Goal: Leave review/rating: Leave review/rating

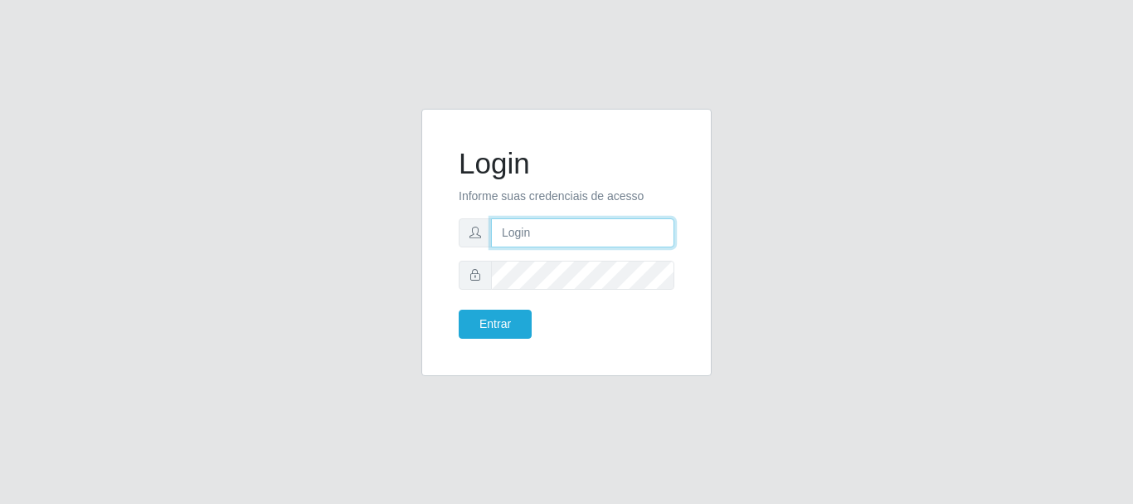
type input "[PERSON_NAME]"
click at [492, 356] on div "Login Informe suas credenciais de acesso [PERSON_NAME] Entrar" at bounding box center [566, 242] width 290 height 267
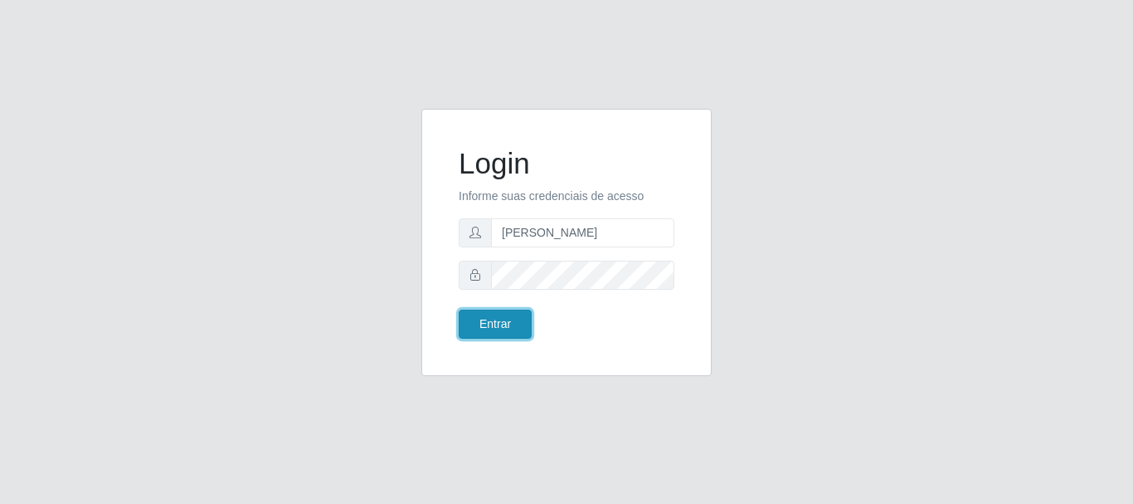
click at [492, 329] on button "Entrar" at bounding box center [495, 323] width 73 height 29
click at [499, 350] on div "Login Informe suas credenciais de acesso [PERSON_NAME] Entrar" at bounding box center [566, 242] width 249 height 226
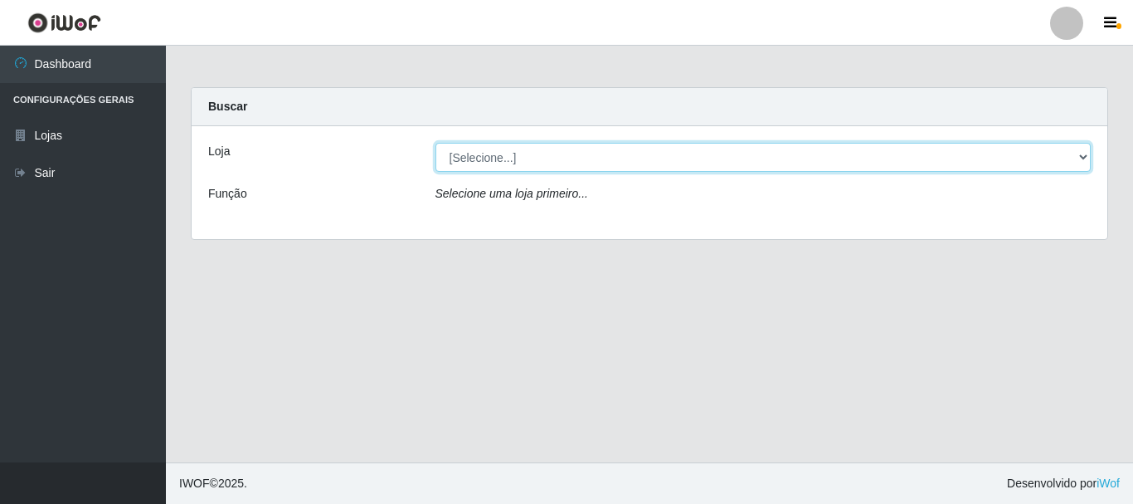
click at [536, 159] on select "[Selecione...] Bemais Supermercados - [GEOGRAPHIC_DATA]" at bounding box center [764, 157] width 656 height 29
click at [436, 143] on select "[Selecione...] Bemais Supermercados - [GEOGRAPHIC_DATA]" at bounding box center [764, 157] width 656 height 29
drag, startPoint x: 555, startPoint y: 144, endPoint x: 547, endPoint y: 157, distance: 15.0
click at [555, 144] on select "[Selecione...] Bemais Supermercados - [GEOGRAPHIC_DATA]" at bounding box center [764, 157] width 656 height 29
select select "249"
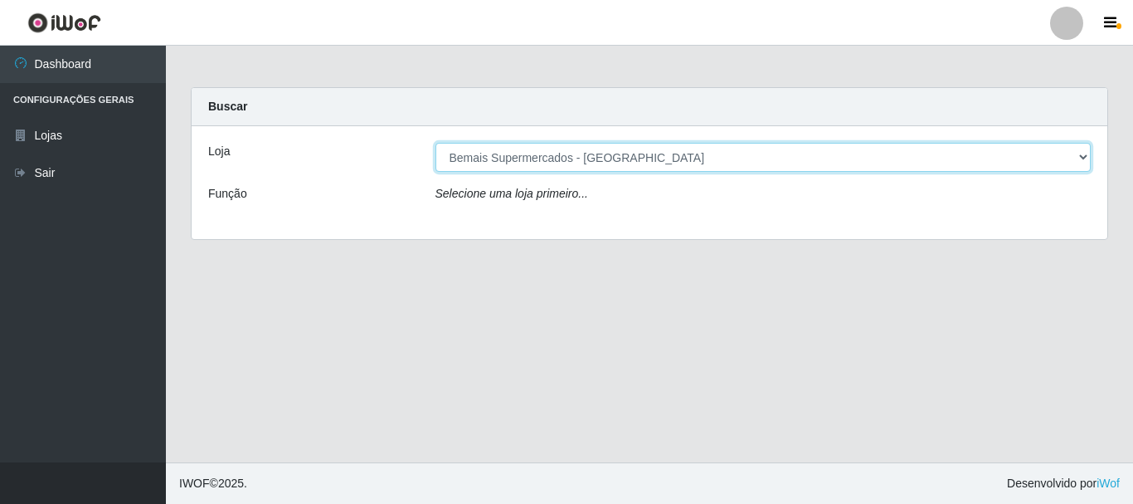
click at [436, 143] on select "[Selecione...] Bemais Supermercados - [GEOGRAPHIC_DATA]" at bounding box center [764, 157] width 656 height 29
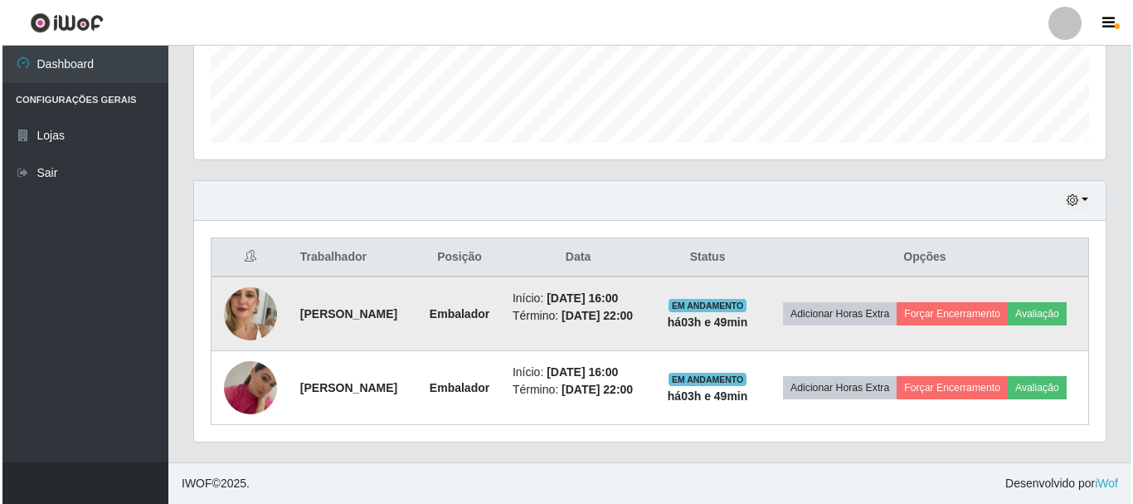
scroll to position [475, 0]
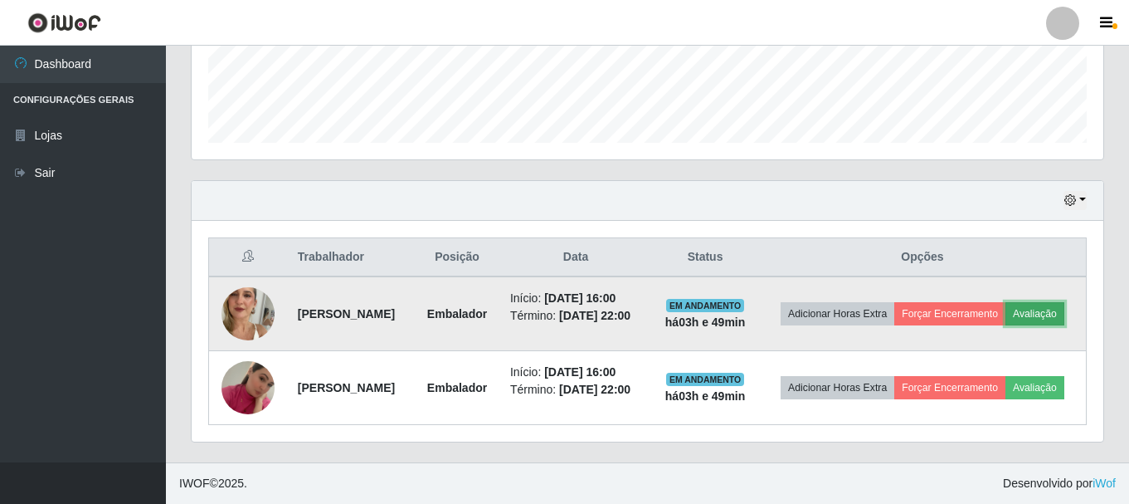
click at [1006, 309] on button "Avaliação" at bounding box center [1035, 313] width 59 height 23
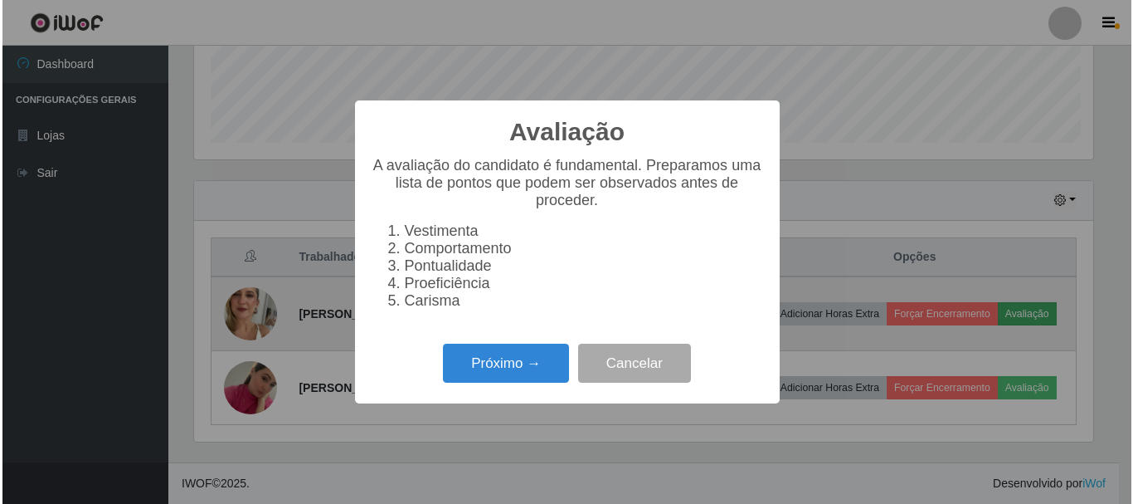
scroll to position [344, 904]
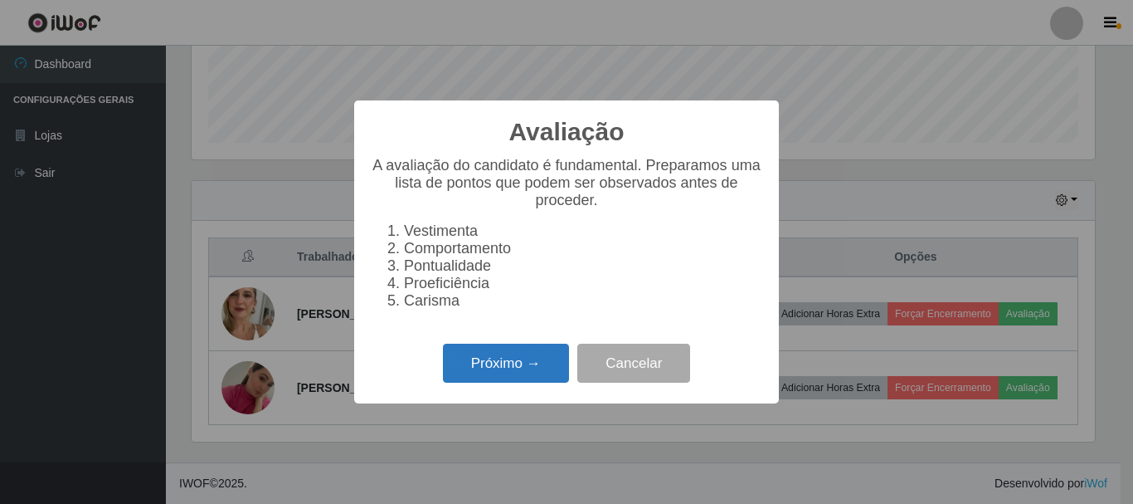
click at [535, 373] on button "Próximo →" at bounding box center [506, 363] width 126 height 39
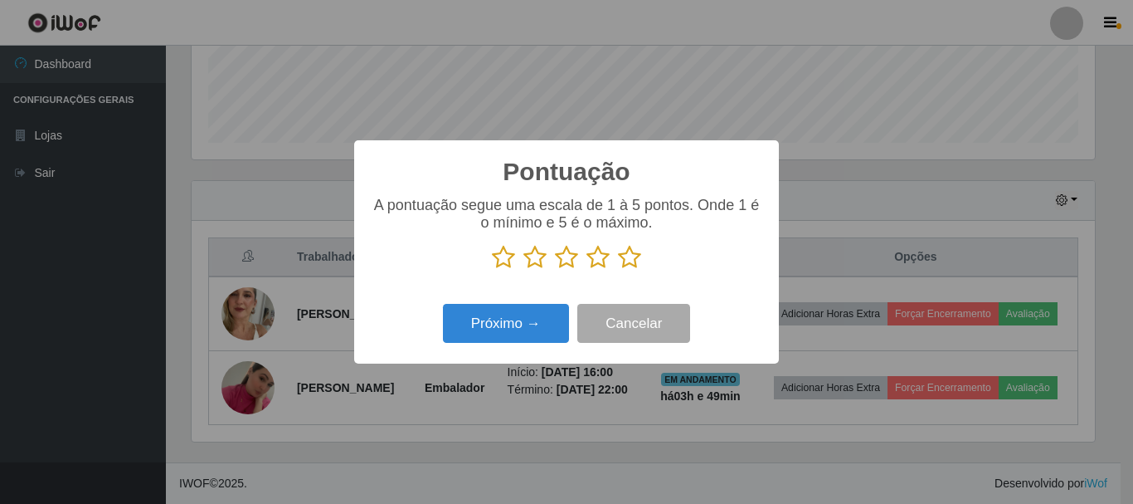
click at [562, 255] on icon at bounding box center [566, 257] width 23 height 25
click at [555, 270] on input "radio" at bounding box center [555, 270] width 0 height 0
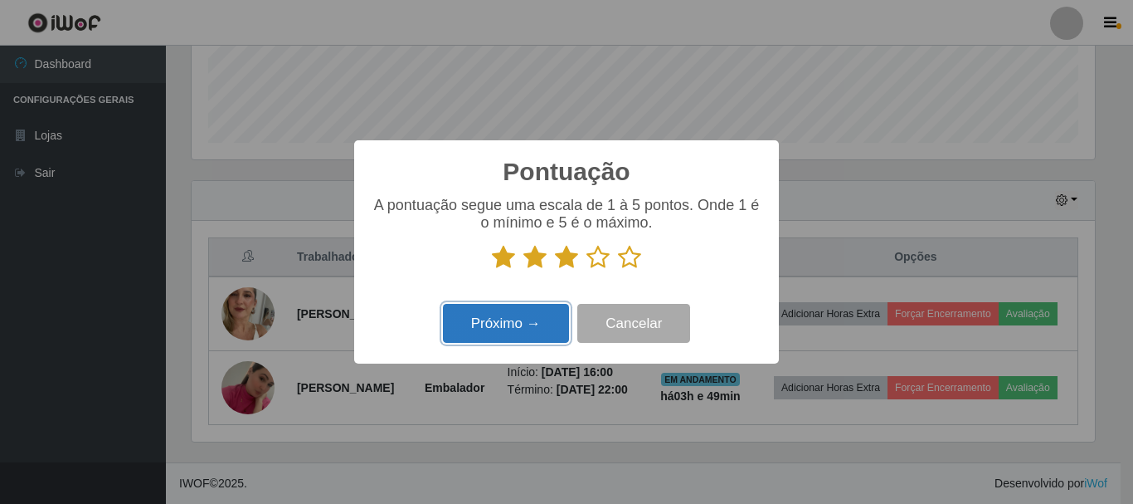
click at [535, 320] on button "Próximo →" at bounding box center [506, 323] width 126 height 39
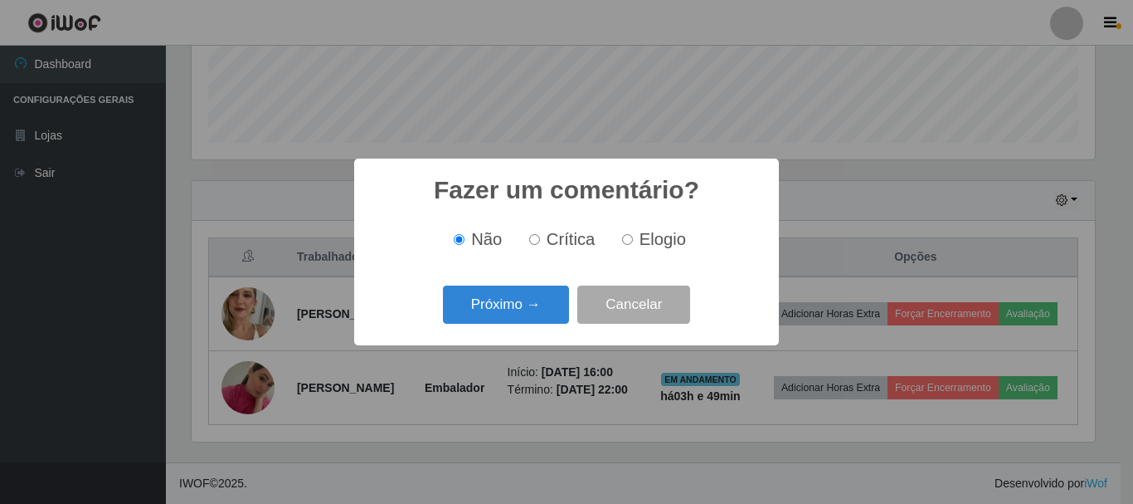
scroll to position [829370, 828811]
click at [571, 257] on div "Não Crítica Elogio" at bounding box center [567, 239] width 392 height 49
click at [585, 241] on span "Crítica" at bounding box center [571, 239] width 49 height 18
click at [540, 241] on input "Crítica" at bounding box center [534, 239] width 11 height 11
radio input "true"
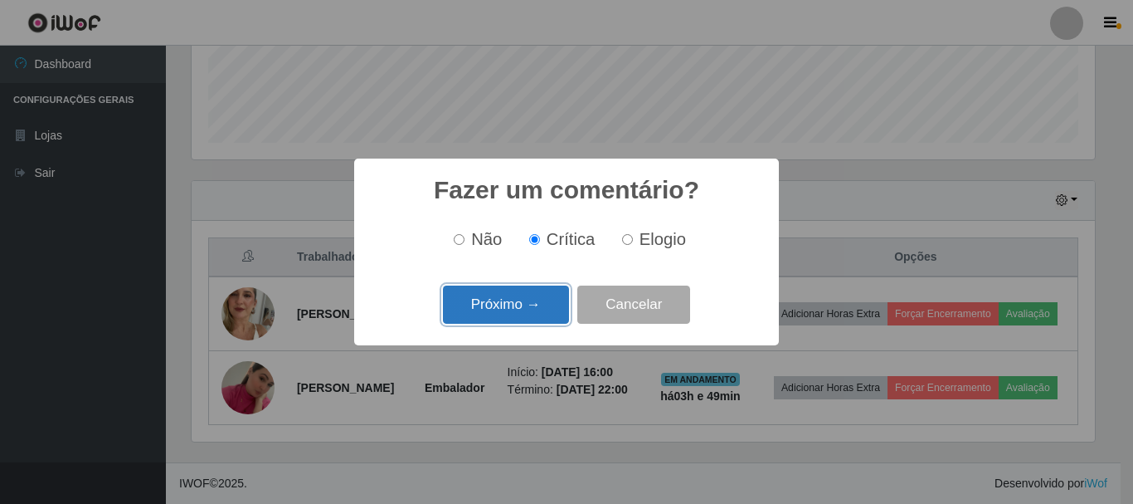
click at [543, 301] on button "Próximo →" at bounding box center [506, 304] width 126 height 39
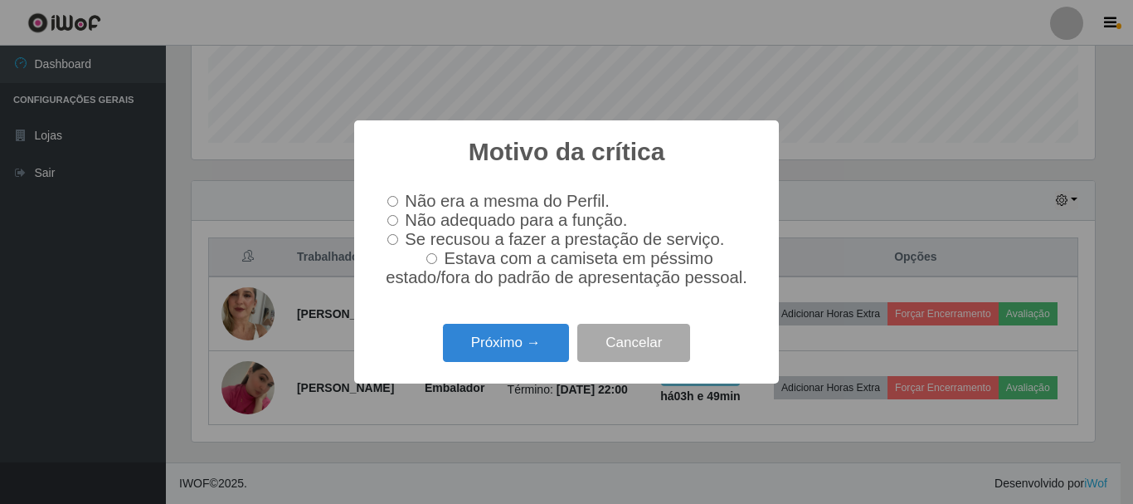
click at [524, 219] on span "Não adequado para a função." at bounding box center [516, 220] width 222 height 18
click at [398, 219] on input "Não adequado para a função." at bounding box center [392, 220] width 11 height 11
radio input "true"
click at [528, 350] on button "Próximo →" at bounding box center [506, 343] width 126 height 39
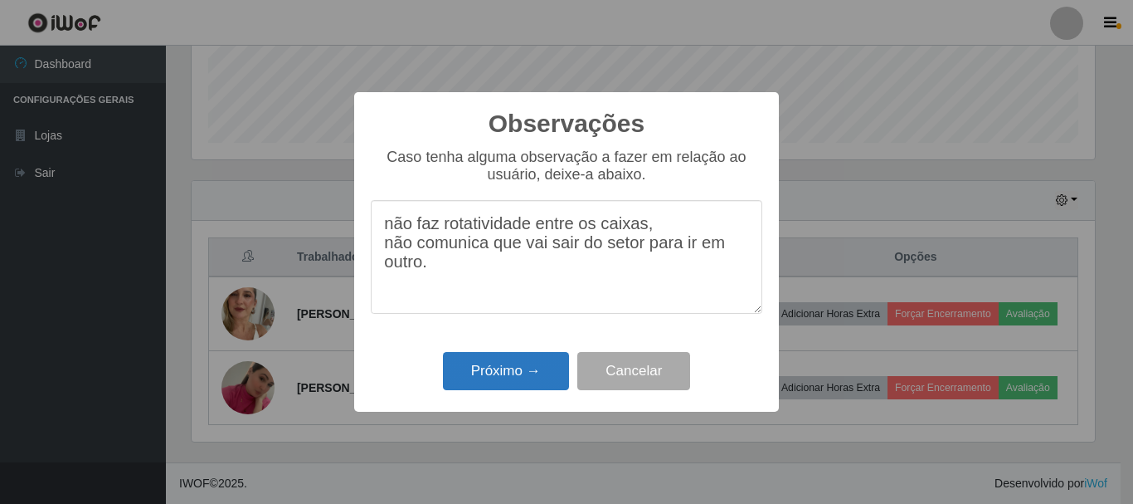
type textarea "não faz rotatividade entre os caixas, não comunica que vai sair do setor para i…"
click at [504, 363] on button "Próximo →" at bounding box center [506, 371] width 126 height 39
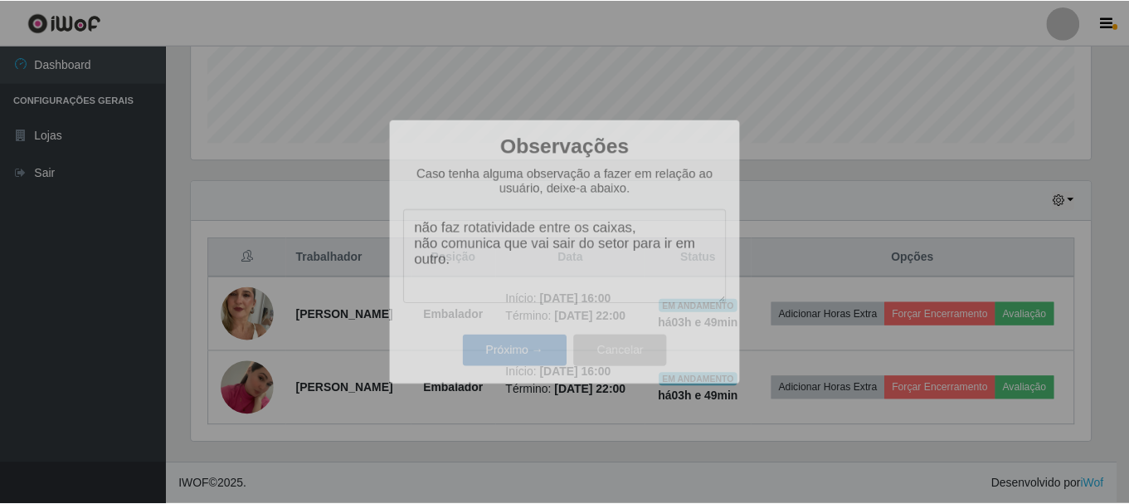
scroll to position [344, 912]
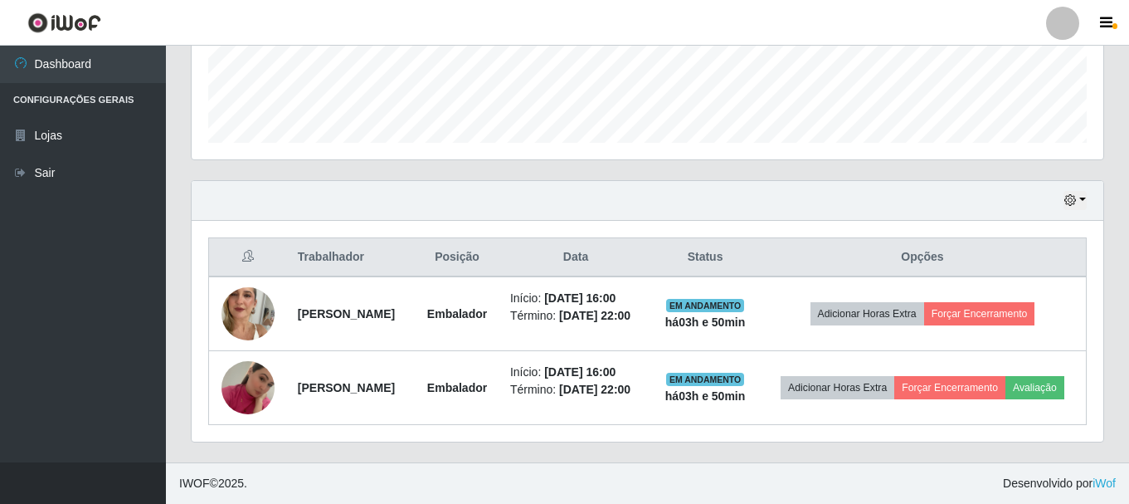
click at [728, 477] on footer "IWOF © 2025 . Desenvolvido por iWof" at bounding box center [647, 482] width 963 height 41
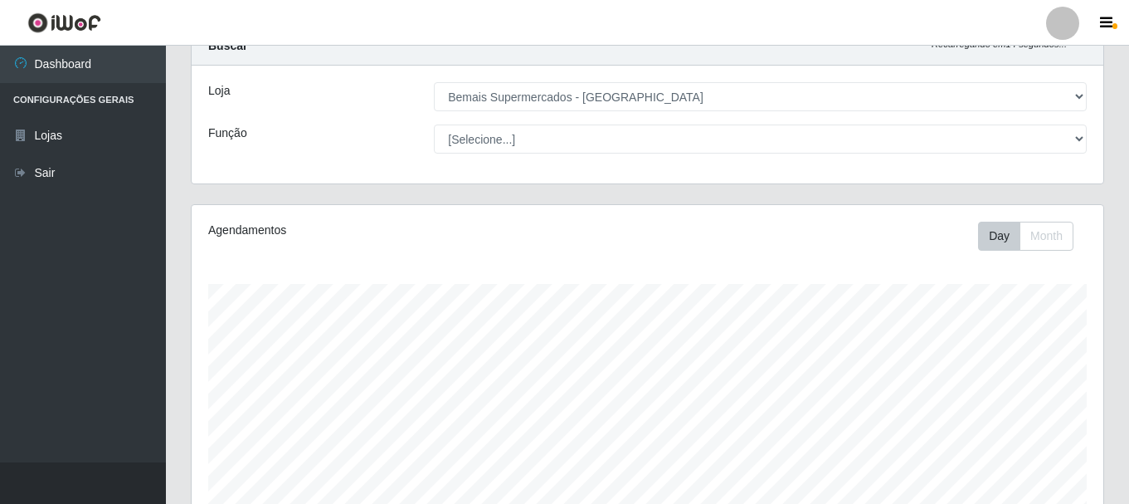
scroll to position [0, 0]
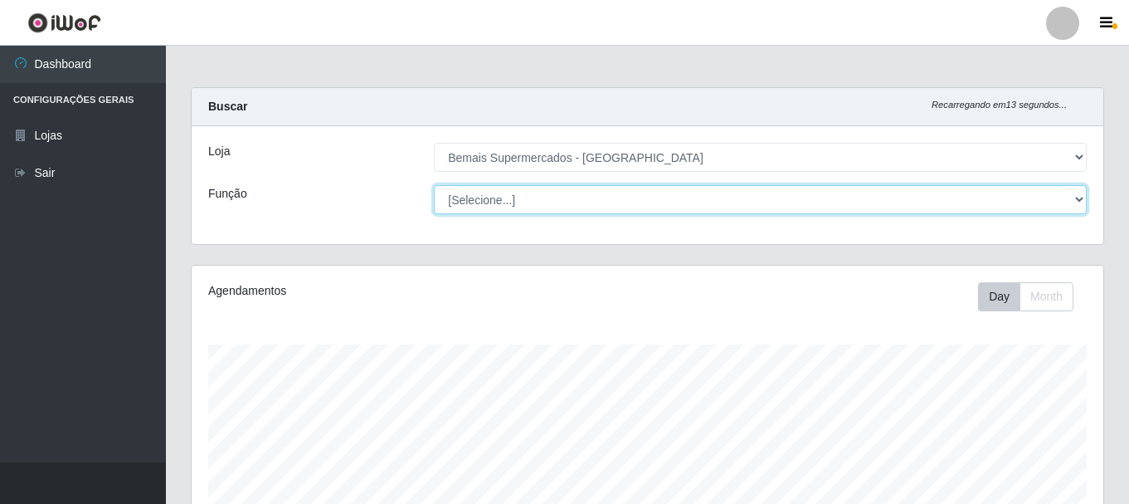
click at [561, 202] on select "[Selecione...] ASG ASG + ASG ++ Auxiliar de Depósito Auxiliar de Depósito + Aux…" at bounding box center [760, 199] width 653 height 29
click at [434, 185] on select "[Selecione...] ASG ASG + ASG ++ Auxiliar de Depósito Auxiliar de Depósito + Aux…" at bounding box center [760, 199] width 653 height 29
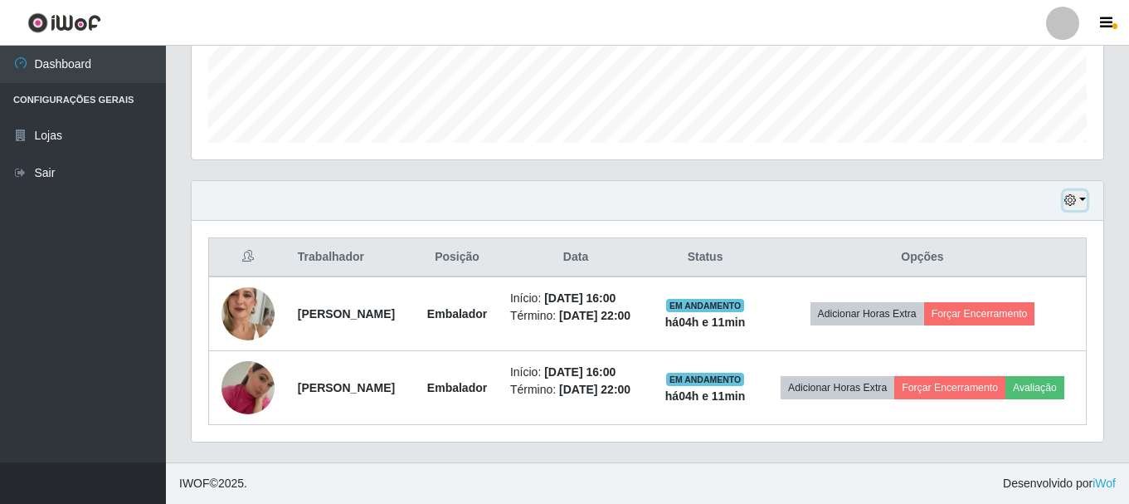
click at [1070, 194] on icon "button" at bounding box center [1071, 200] width 12 height 12
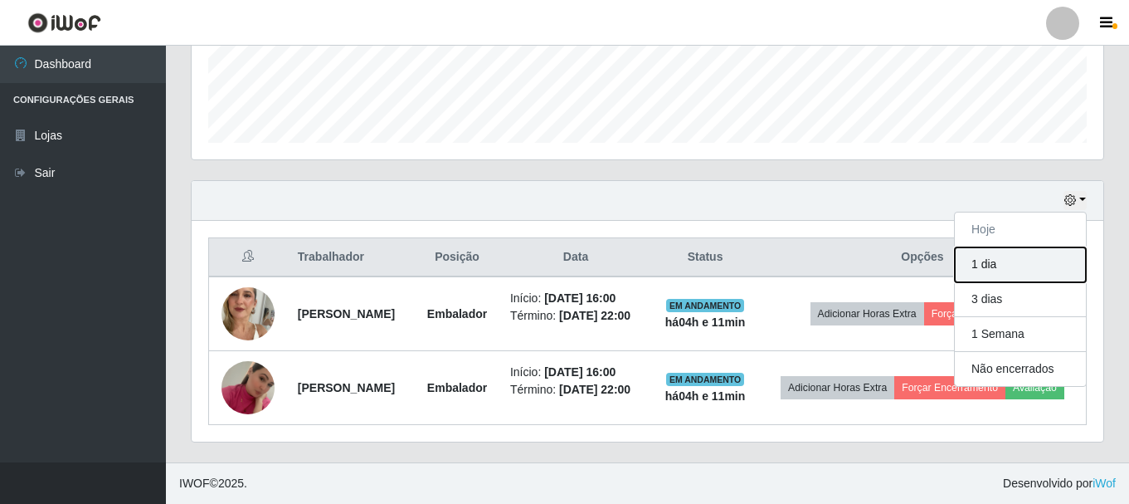
click at [977, 247] on button "1 dia" at bounding box center [1020, 264] width 131 height 35
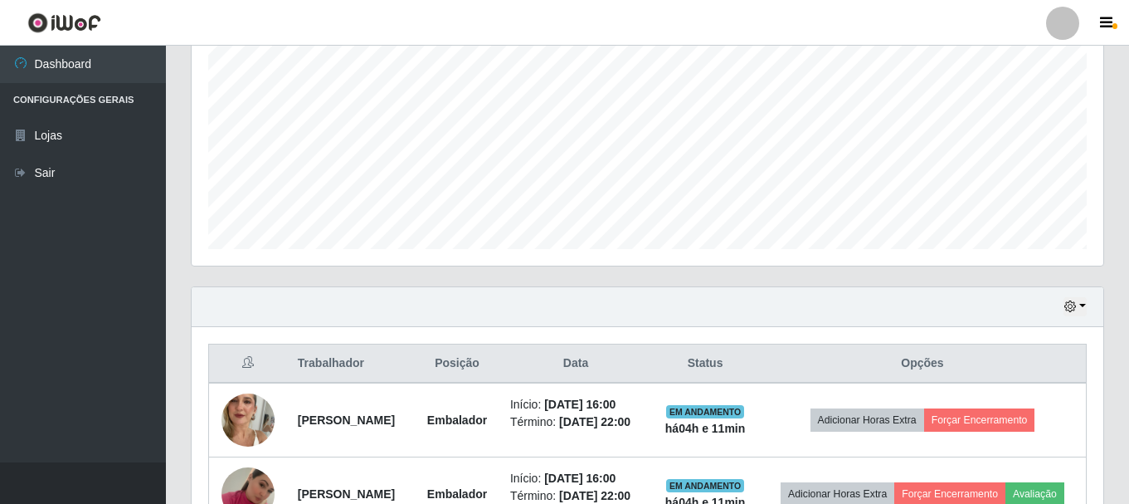
scroll to position [243, 0]
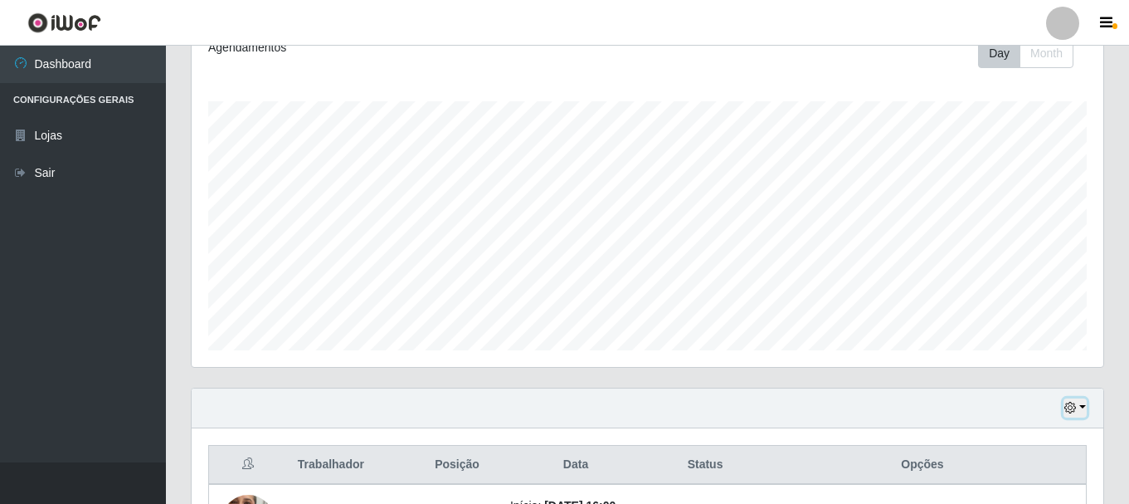
click at [1077, 411] on button "button" at bounding box center [1075, 407] width 23 height 19
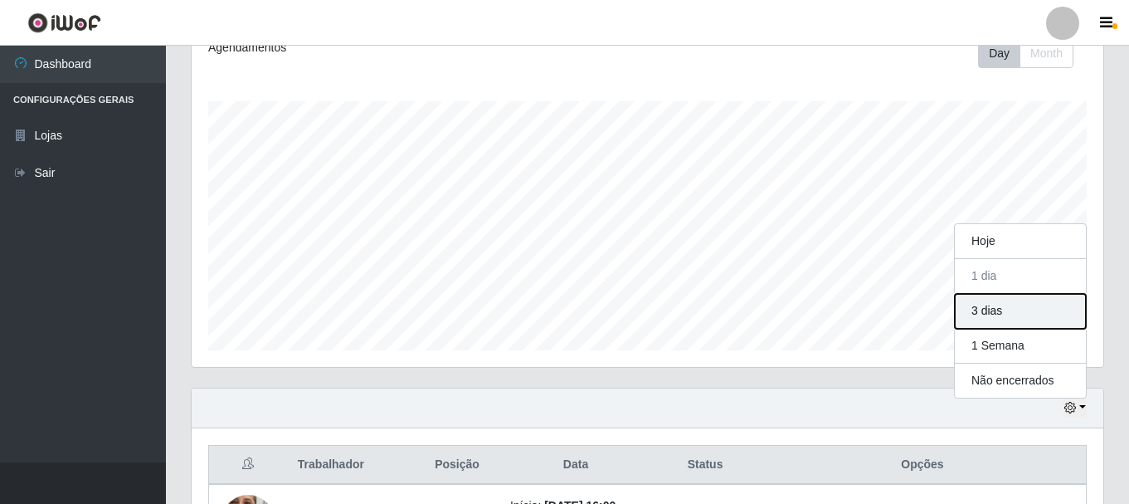
click at [1006, 308] on button "3 dias" at bounding box center [1020, 311] width 131 height 35
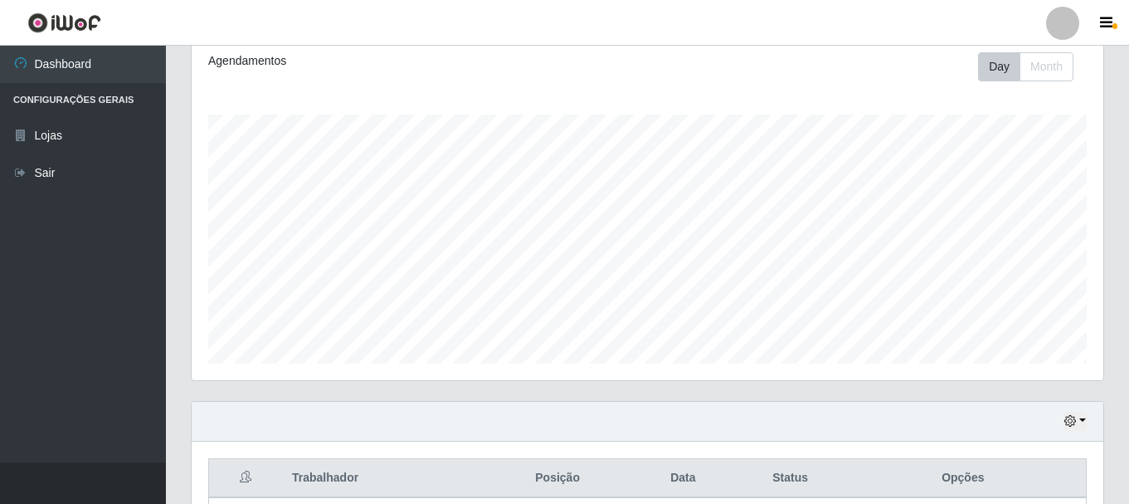
scroll to position [0, 0]
